Goal: Task Accomplishment & Management: Use online tool/utility

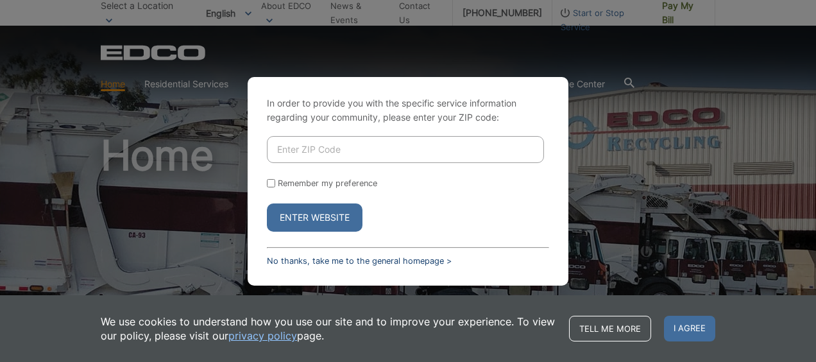
click at [330, 261] on link "No thanks, take me to the general homepage >" at bounding box center [359, 261] width 185 height 10
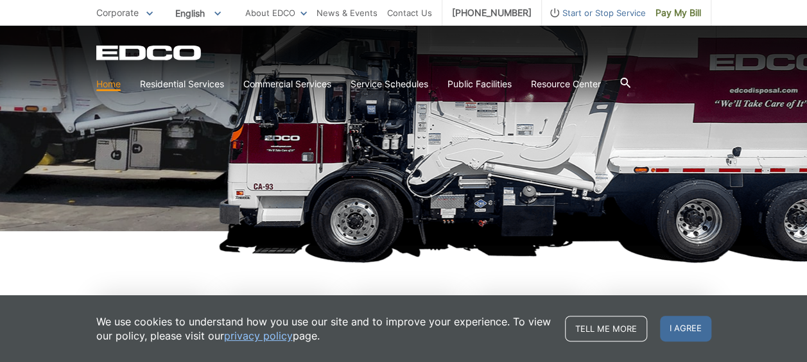
scroll to position [192, 0]
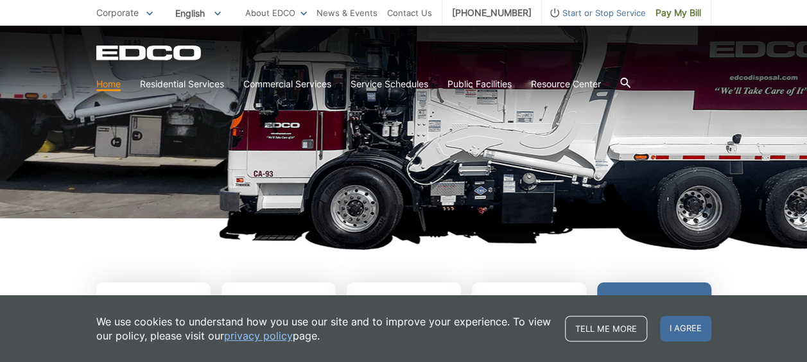
click at [685, 321] on span "I agree" at bounding box center [685, 329] width 51 height 26
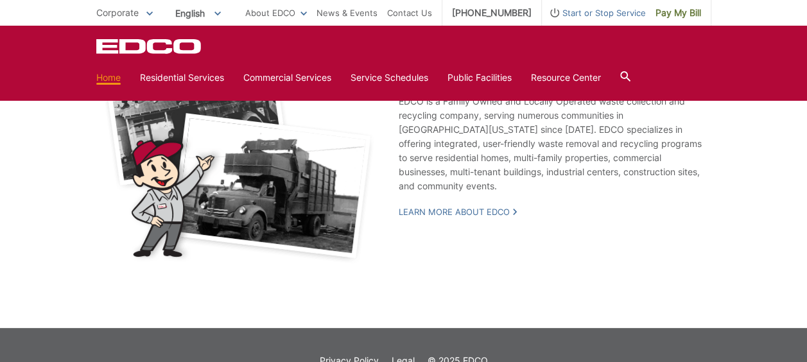
scroll to position [2327, 0]
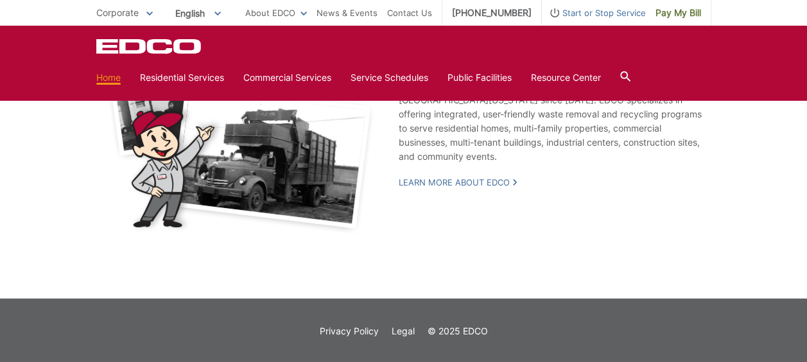
click at [131, 49] on icon "EDCO Logo" at bounding box center [149, 45] width 107 height 15
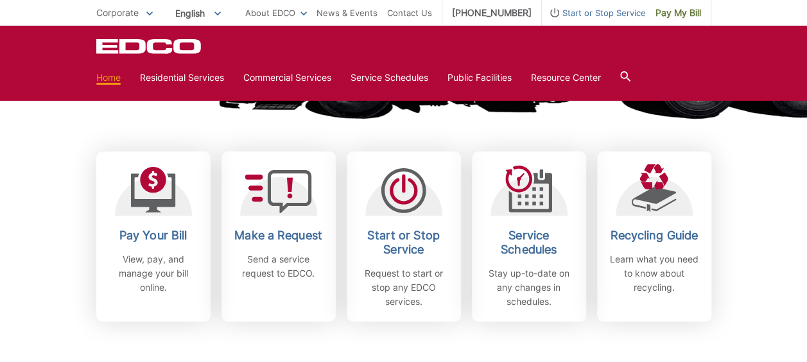
scroll to position [321, 0]
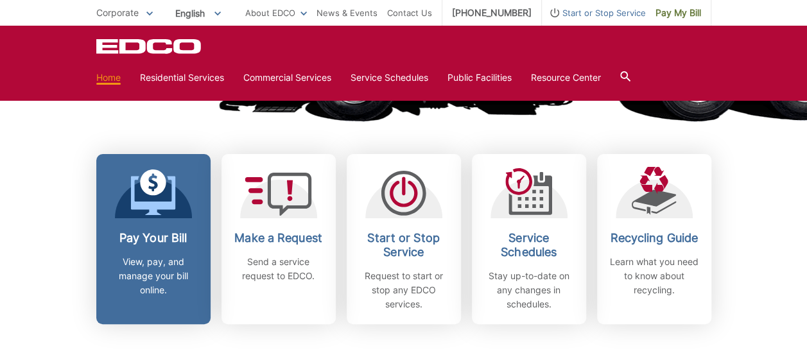
click at [142, 237] on h2 "Pay Your Bill" at bounding box center [153, 238] width 95 height 14
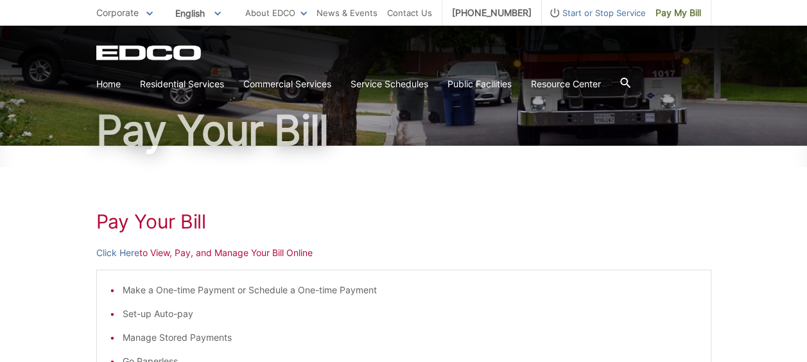
scroll to position [128, 0]
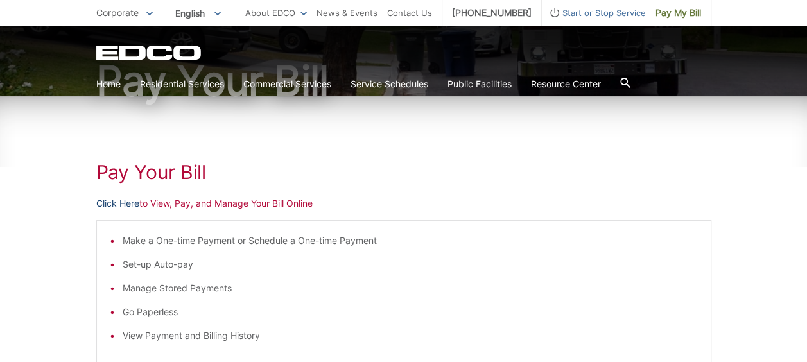
click at [126, 202] on link "Click Here" at bounding box center [117, 203] width 43 height 14
